Goal: Information Seeking & Learning: Learn about a topic

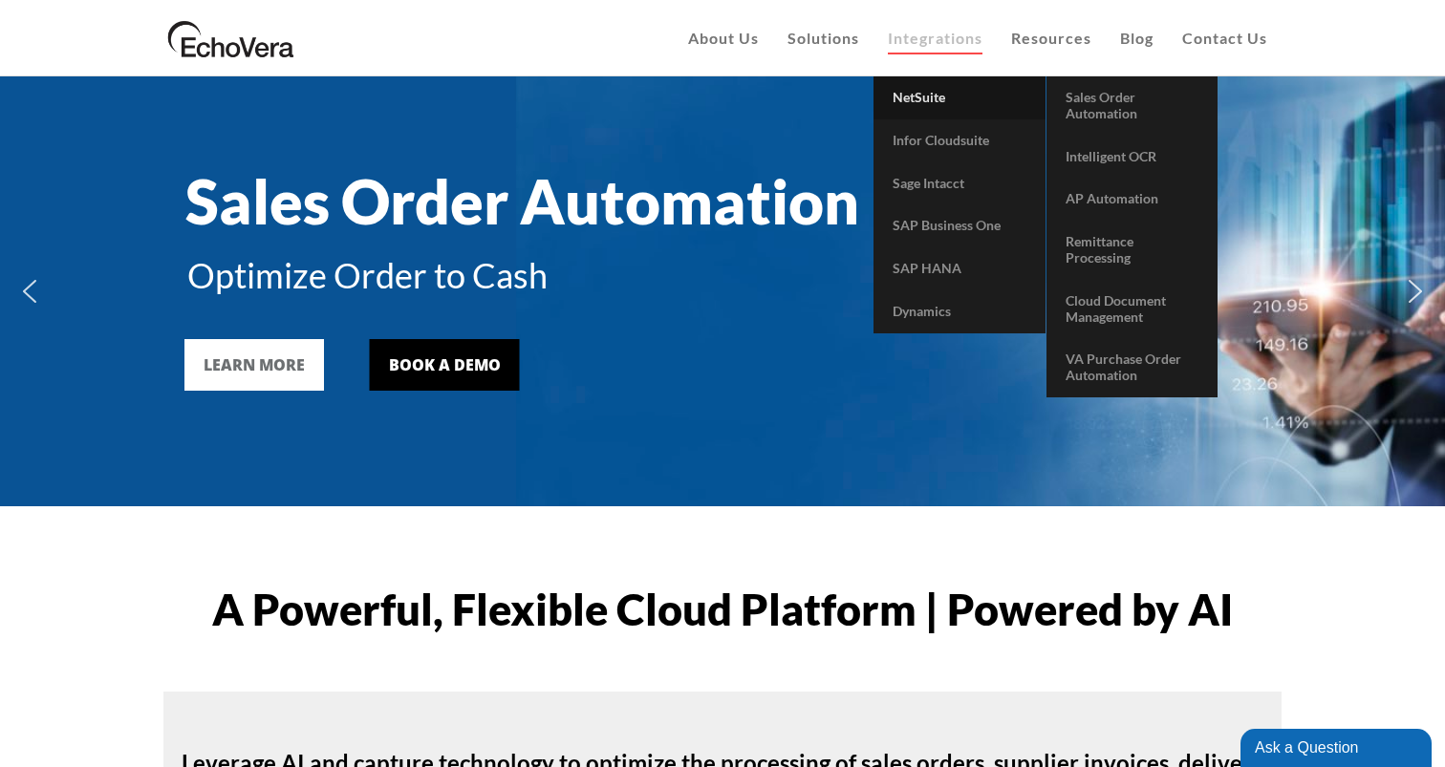
click at [917, 99] on span "NetSuite" at bounding box center [919, 97] width 53 height 16
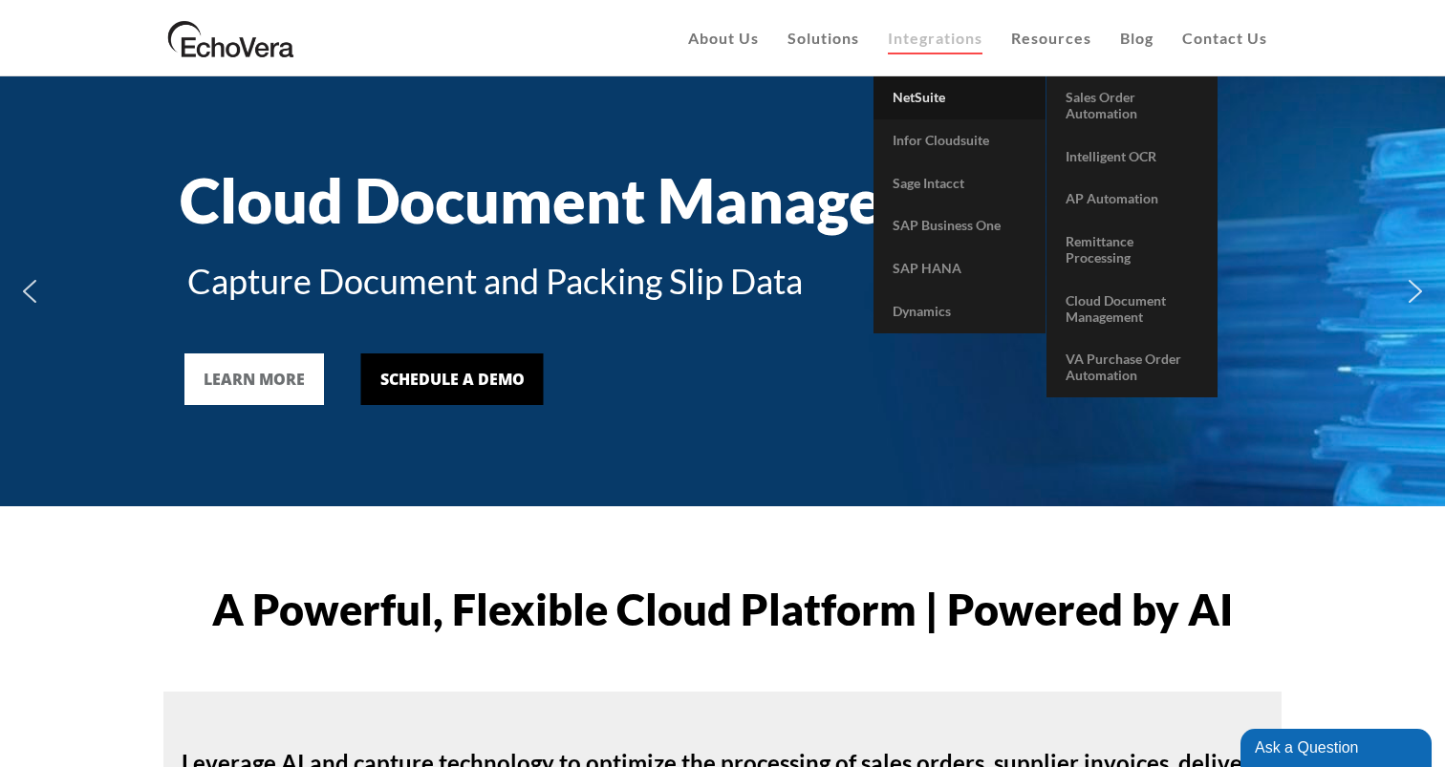
click at [940, 87] on link "NetSuite" at bounding box center [959, 97] width 172 height 43
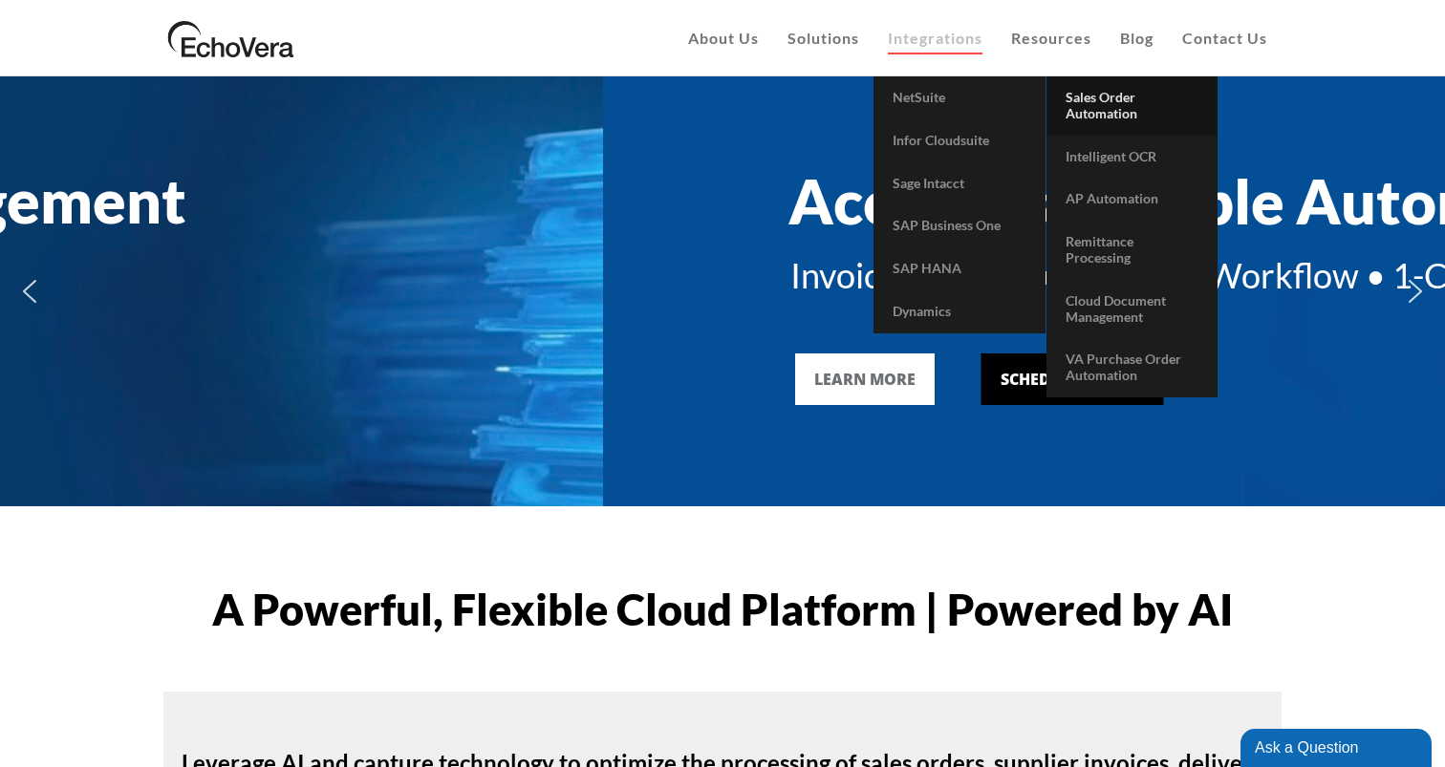
click at [1104, 103] on span "Sales Order Automation" at bounding box center [1101, 105] width 72 height 32
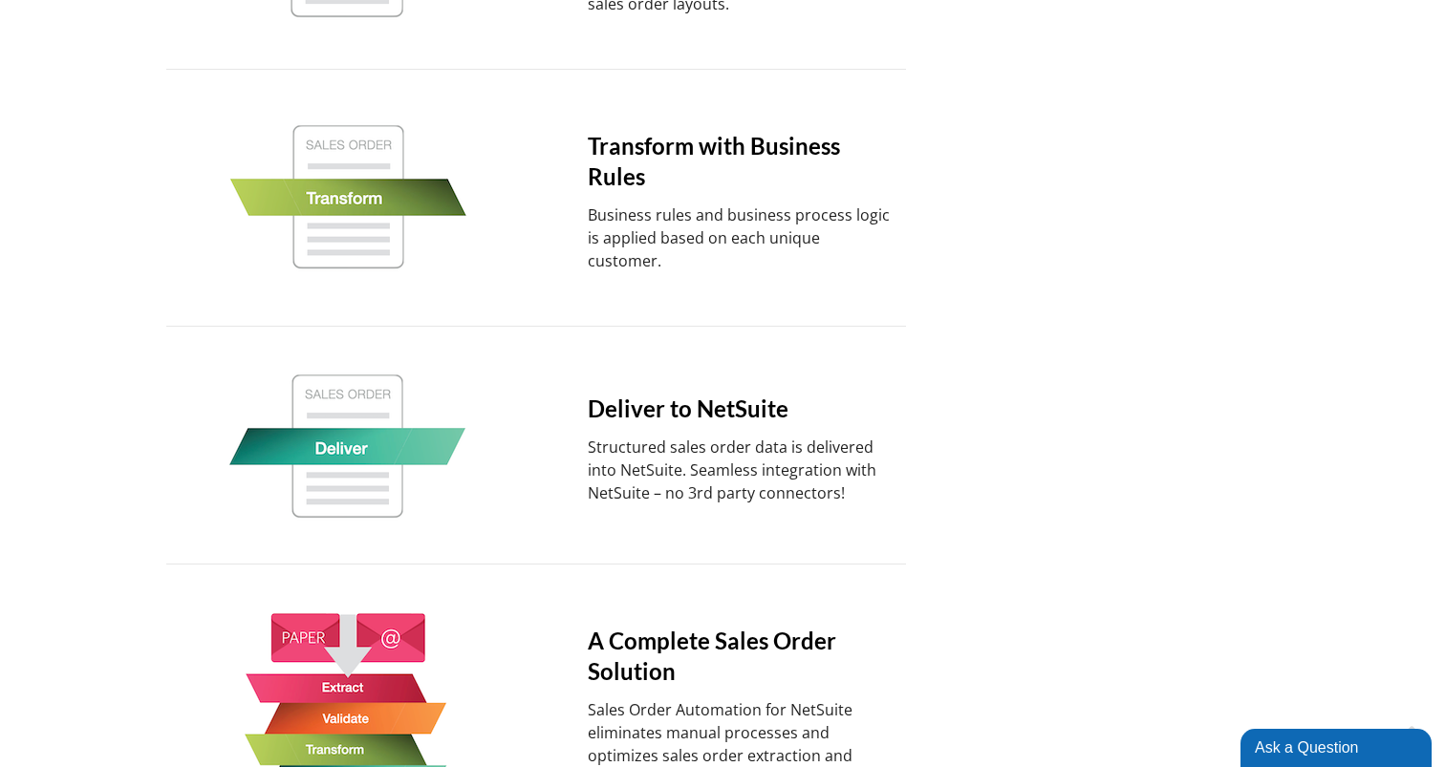
scroll to position [1634, 0]
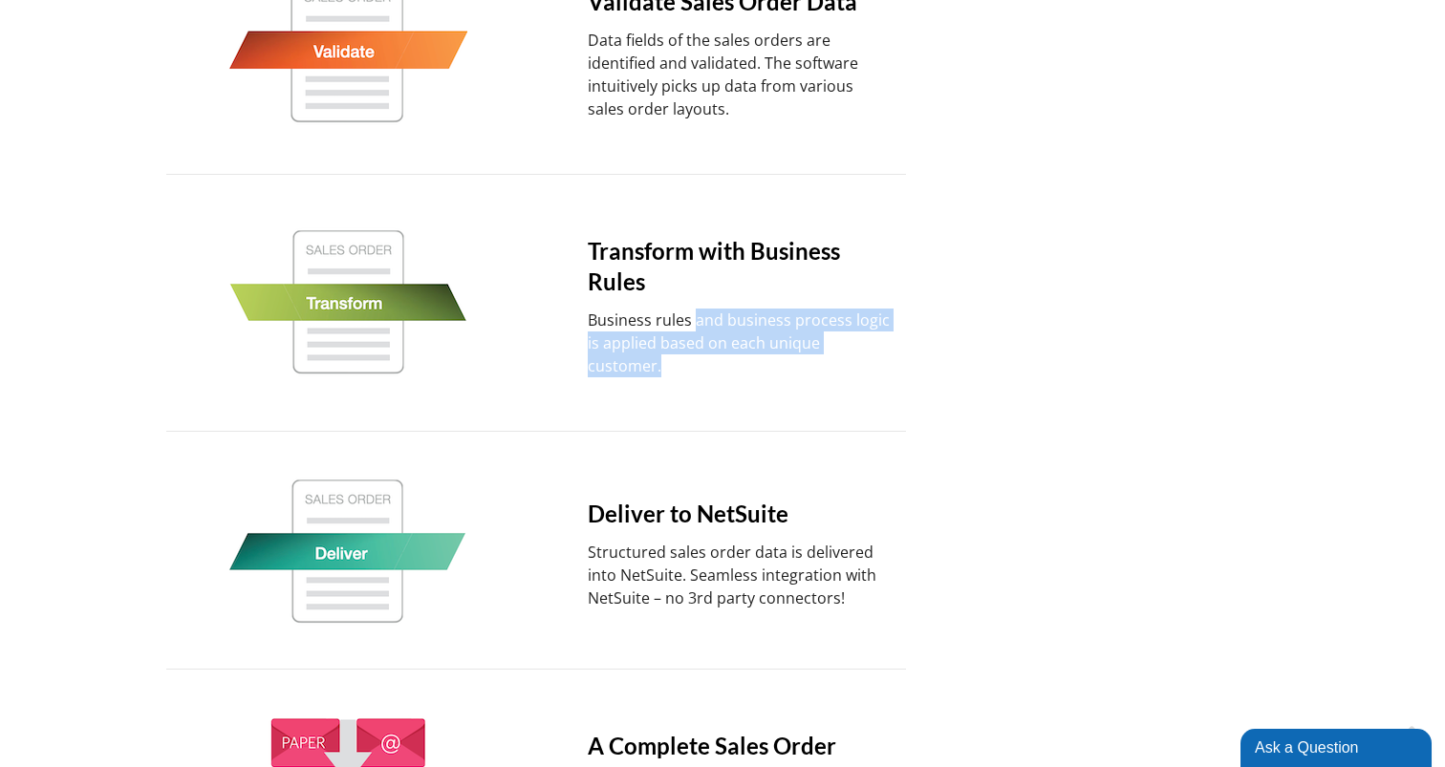
drag, startPoint x: 799, startPoint y: 362, endPoint x: 697, endPoint y: 316, distance: 112.1
click at [697, 316] on div "Transform with Business Rules Business rules and business process logic is appl…" at bounding box center [711, 303] width 362 height 180
click at [697, 316] on p "Business rules and business process logic is applied based on each unique custo…" at bounding box center [740, 343] width 305 height 69
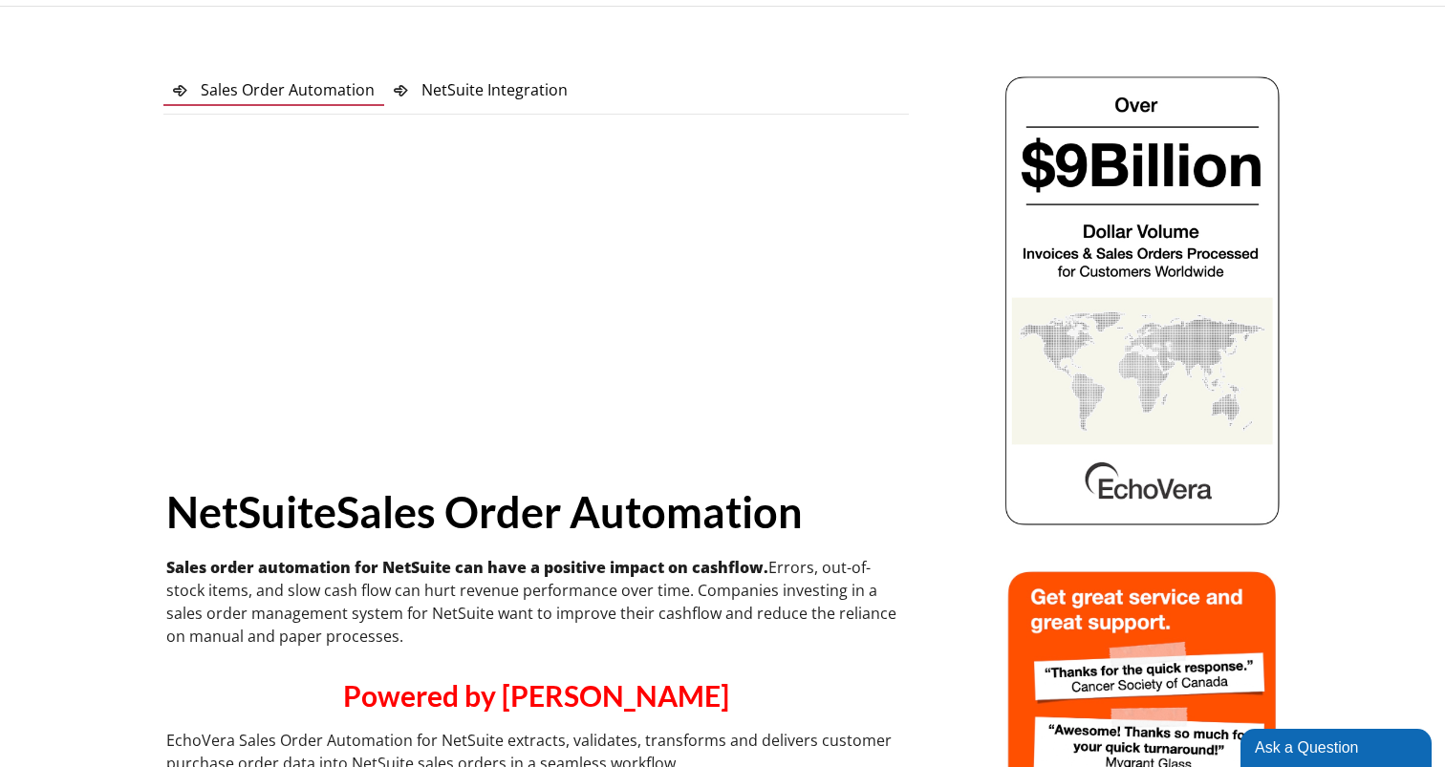
scroll to position [0, 0]
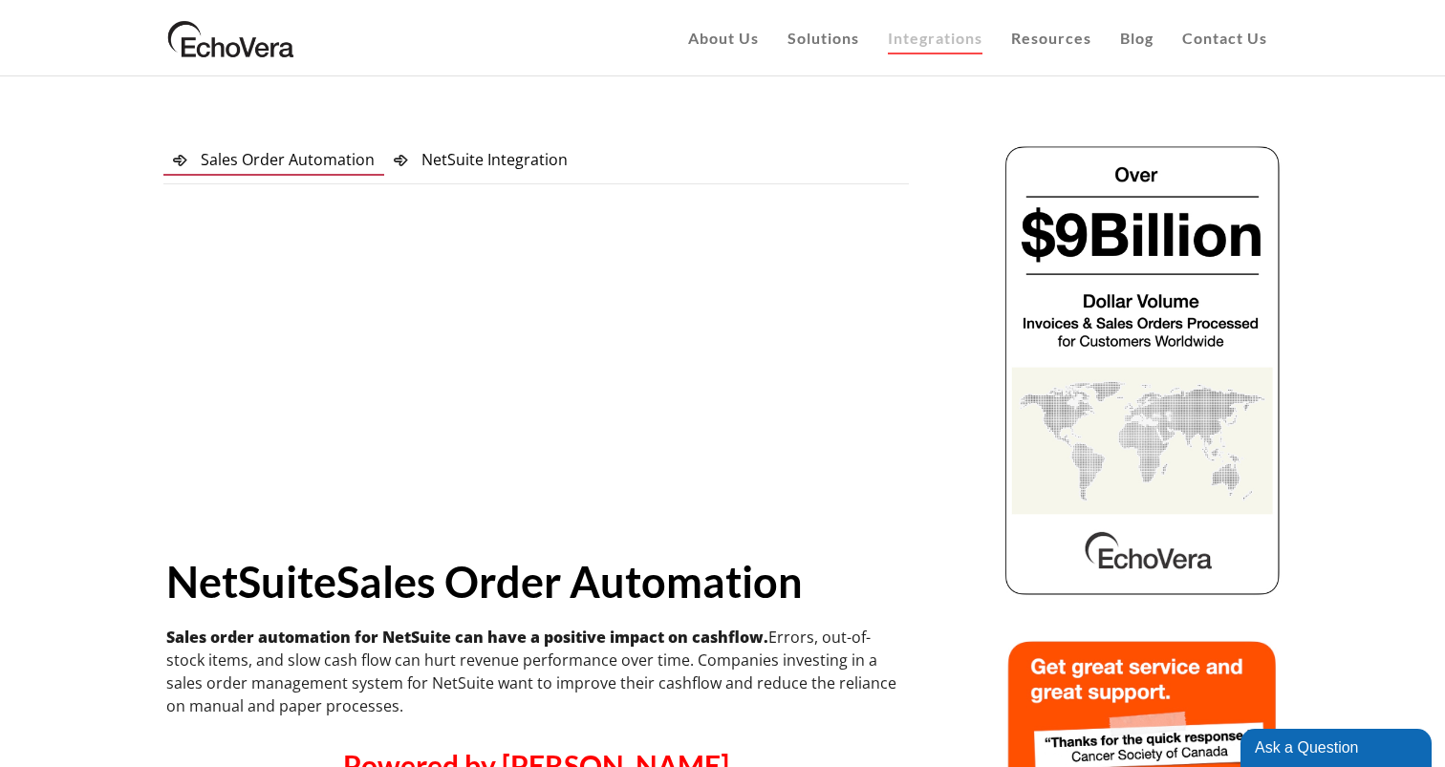
click at [470, 163] on span "NetSuite Integration" at bounding box center [494, 159] width 146 height 21
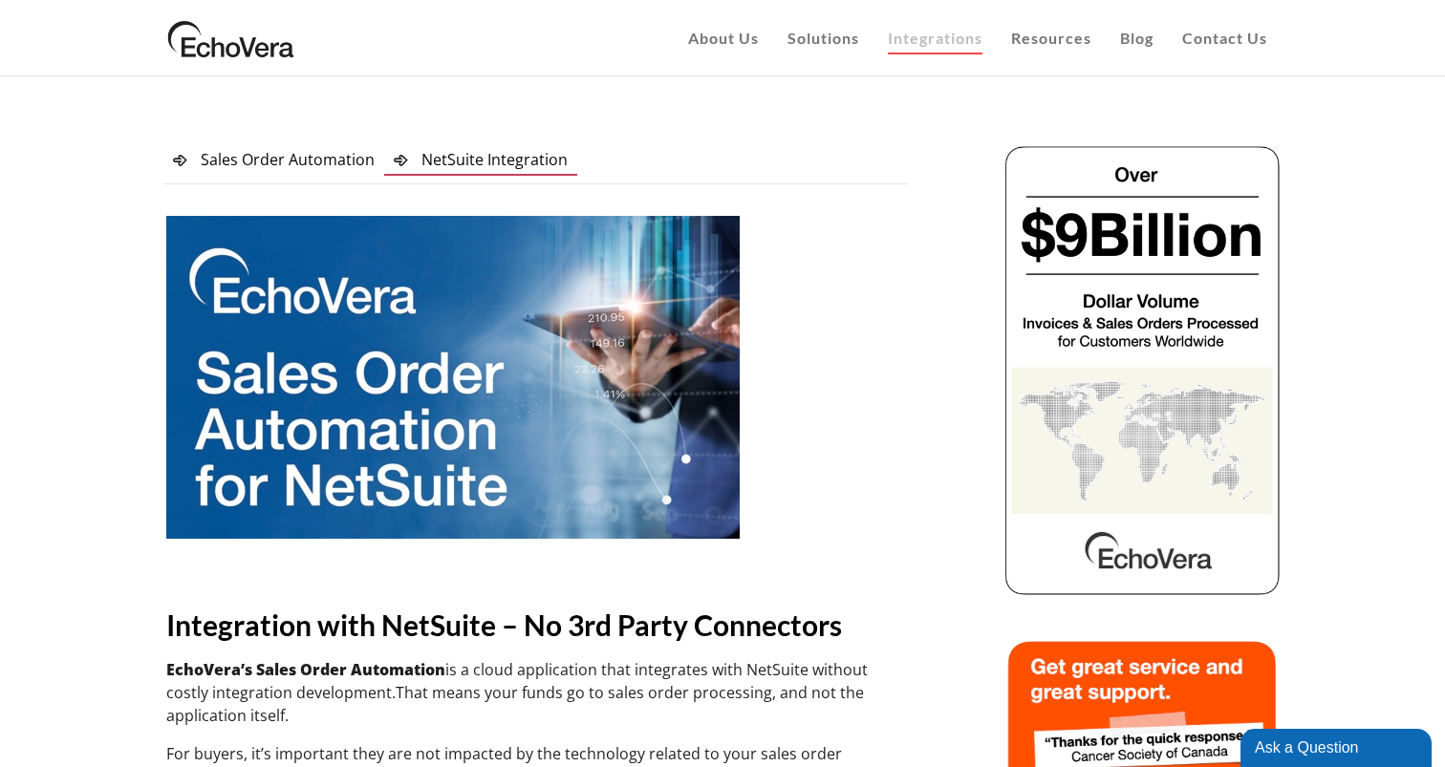
click at [282, 168] on span "Sales Order Automation" at bounding box center [288, 159] width 174 height 21
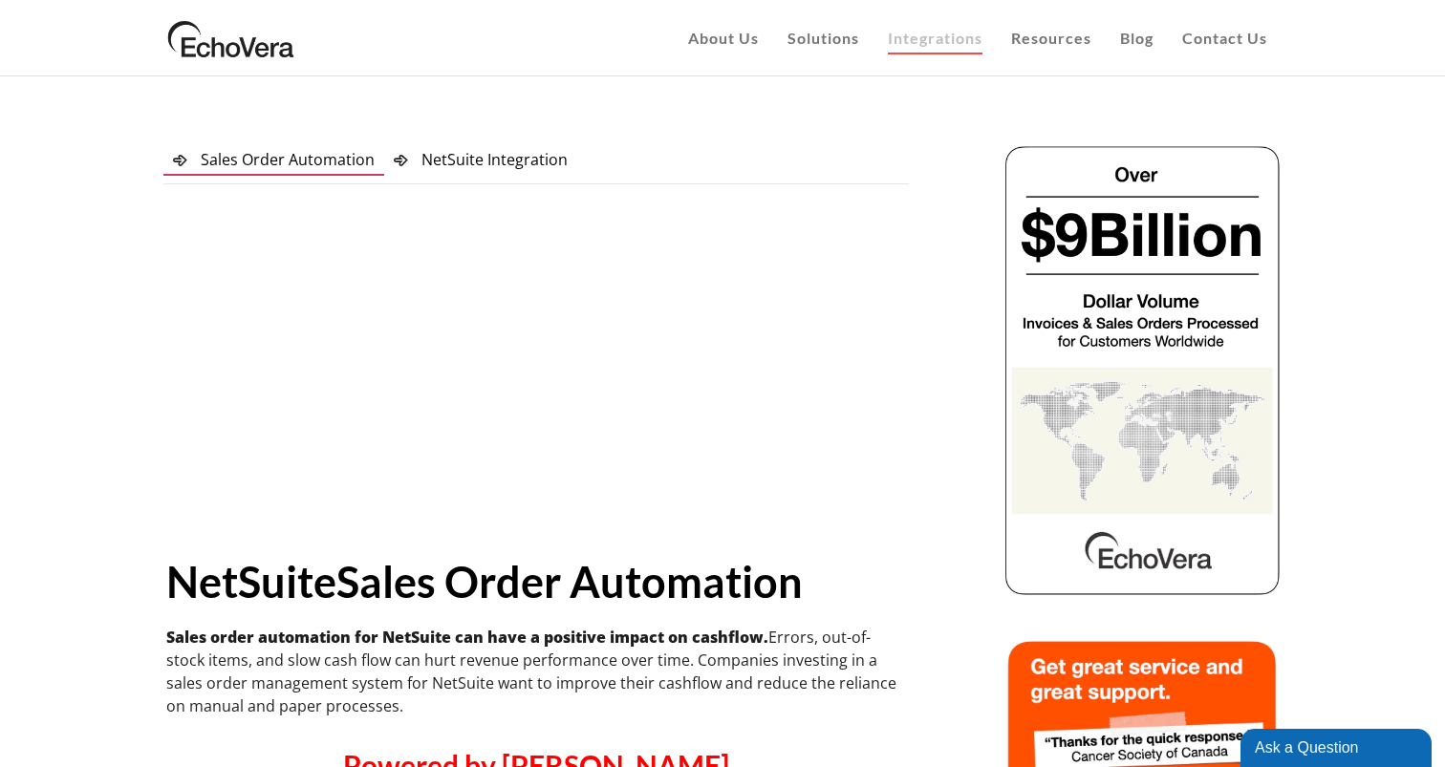
click at [445, 170] on link "NetSuite Integration" at bounding box center [480, 159] width 193 height 32
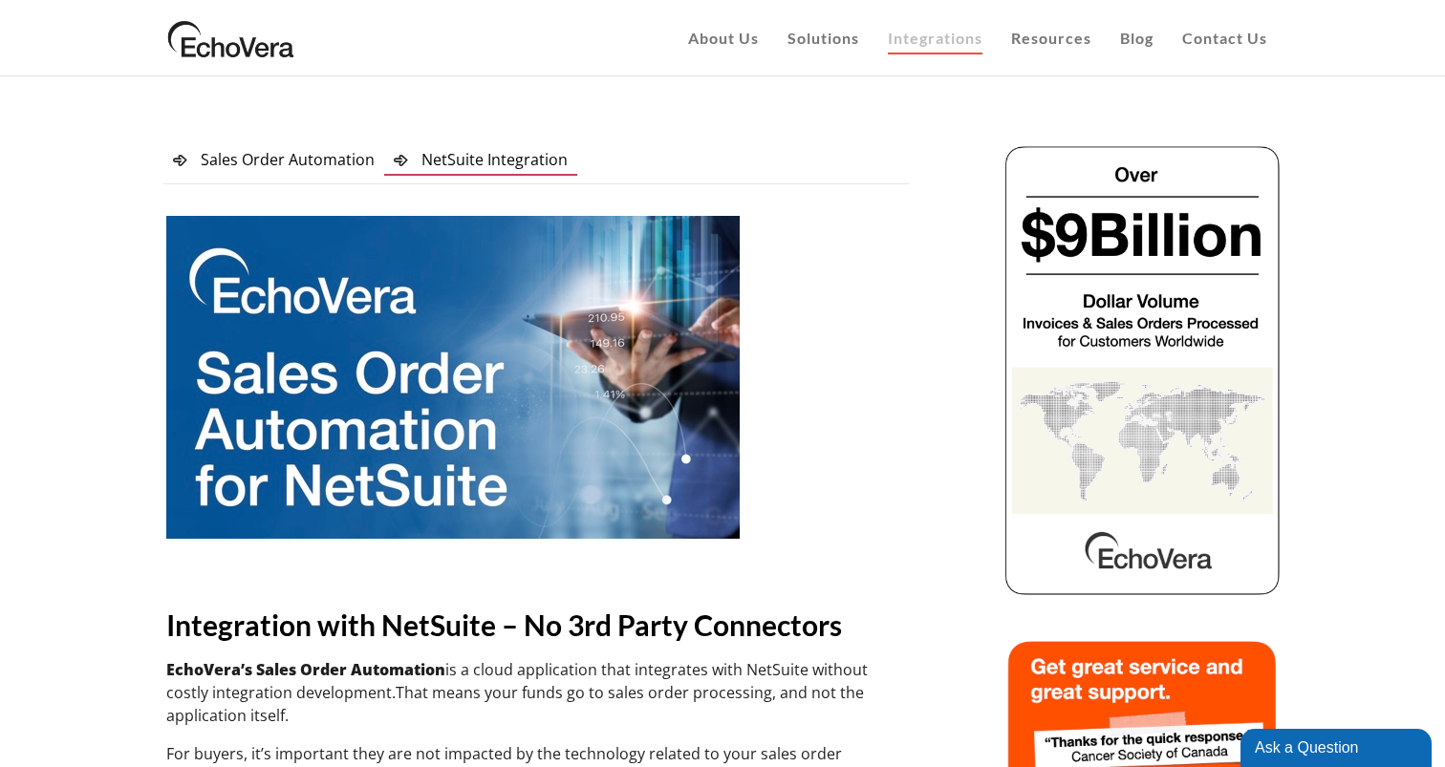
click at [214, 49] on img at bounding box center [231, 38] width 136 height 48
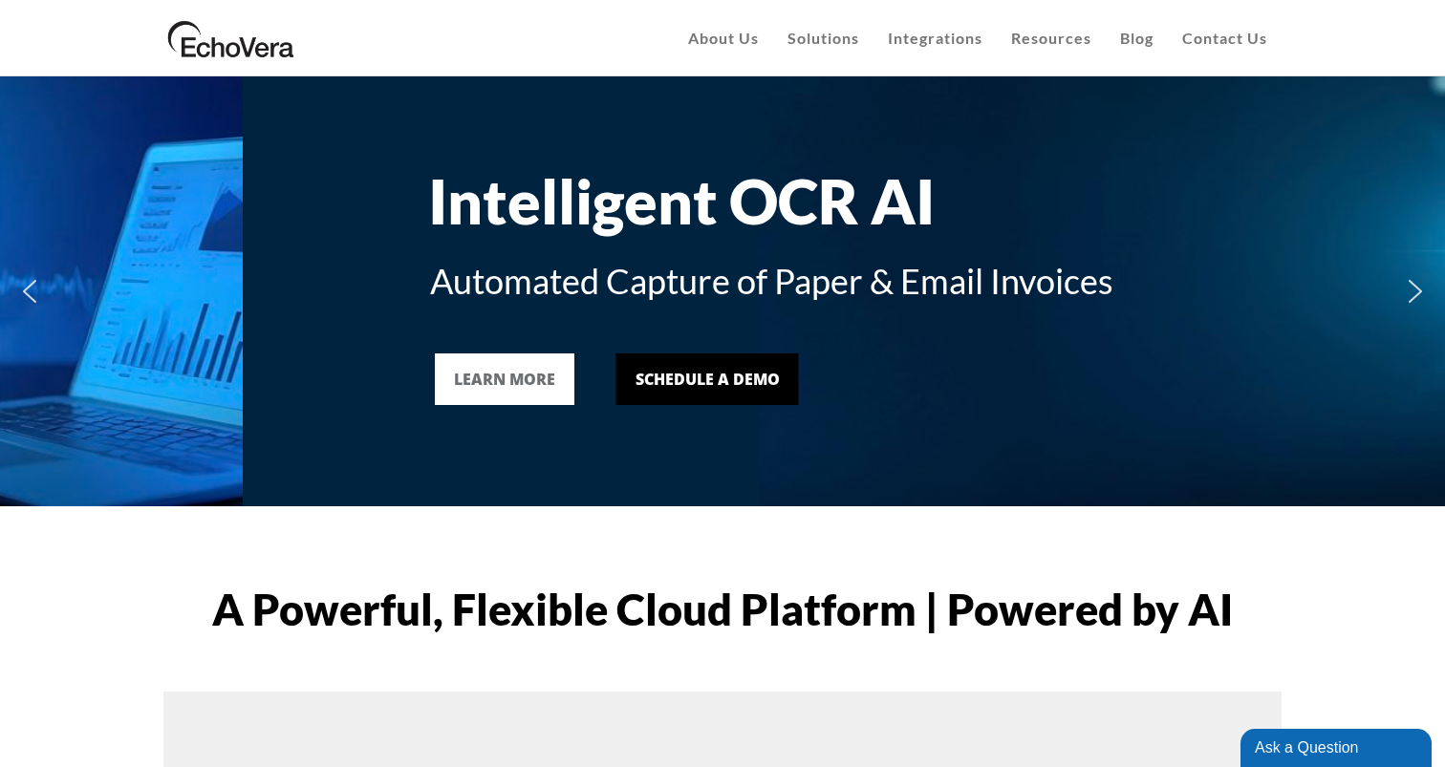
drag, startPoint x: 161, startPoint y: 182, endPoint x: 417, endPoint y: 202, distance: 256.9
click at [417, 202] on div "Slide Intelligent OCR AI Automated Capture of Paper & Email Invoices LEARN MORE…" at bounding box center [722, 291] width 1445 height 430
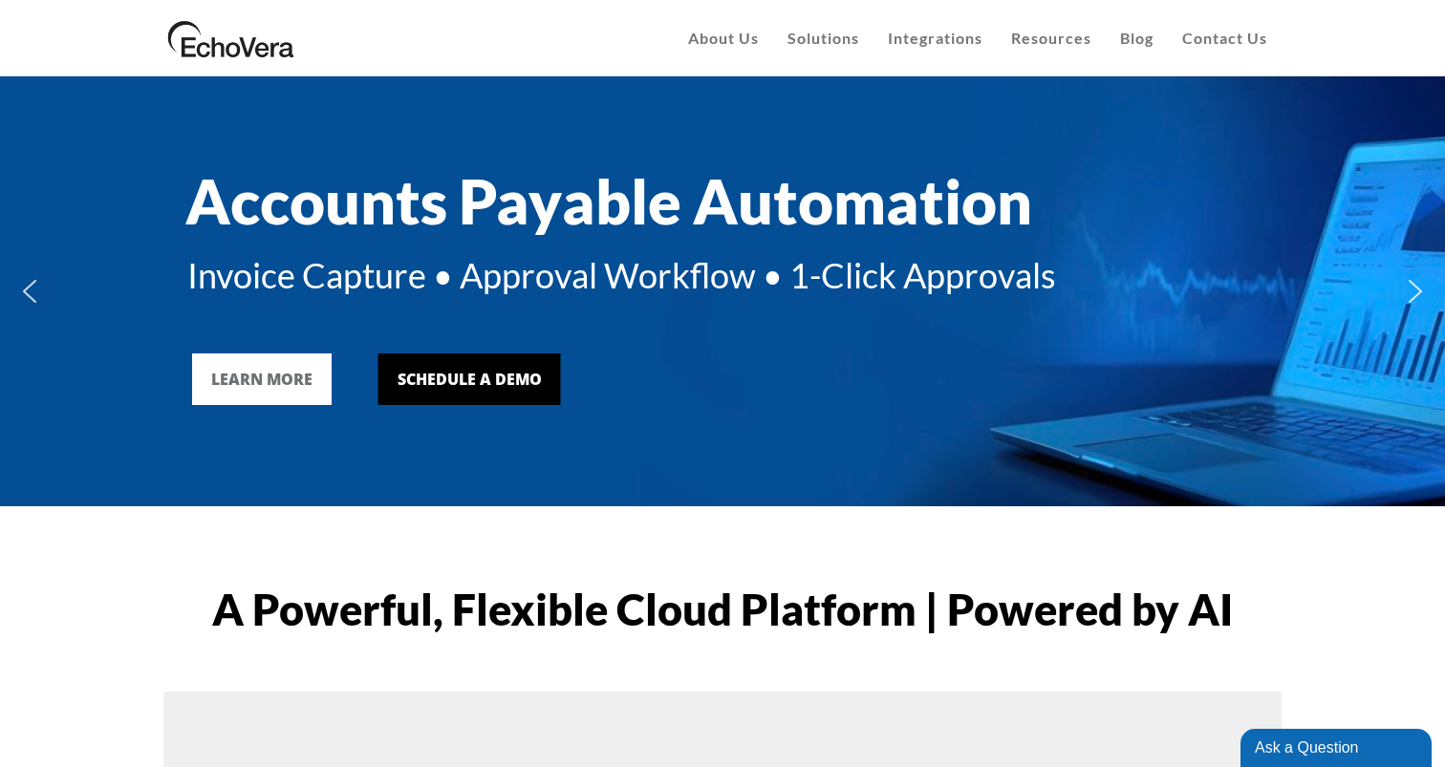
click at [244, 52] on img at bounding box center [231, 38] width 136 height 48
